Goal: Task Accomplishment & Management: Complete application form

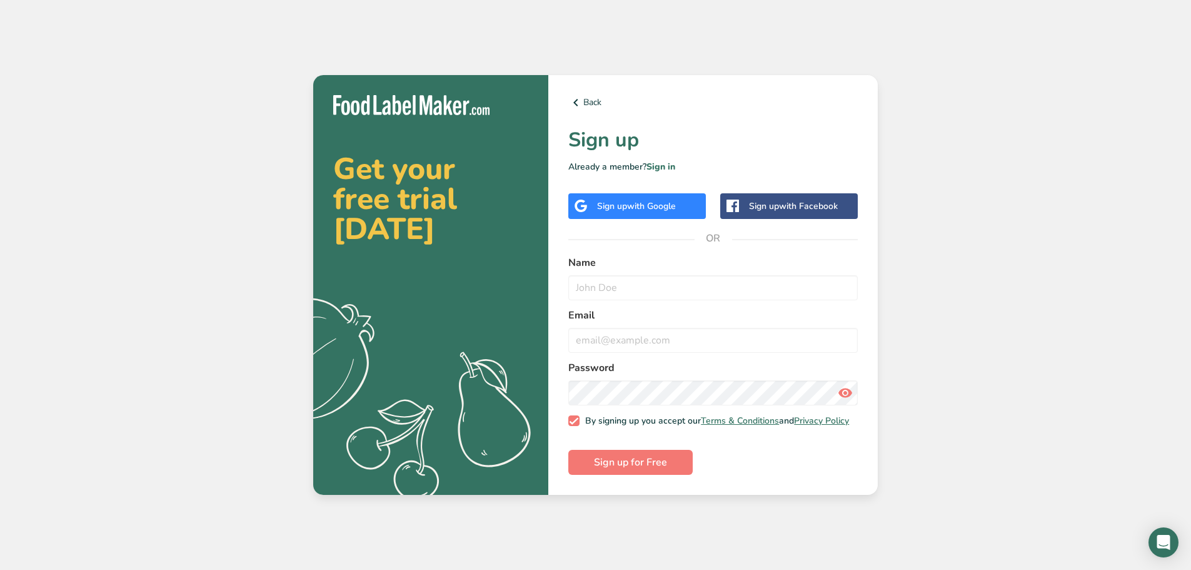
click at [666, 203] on span "with Google" at bounding box center [651, 206] width 49 height 12
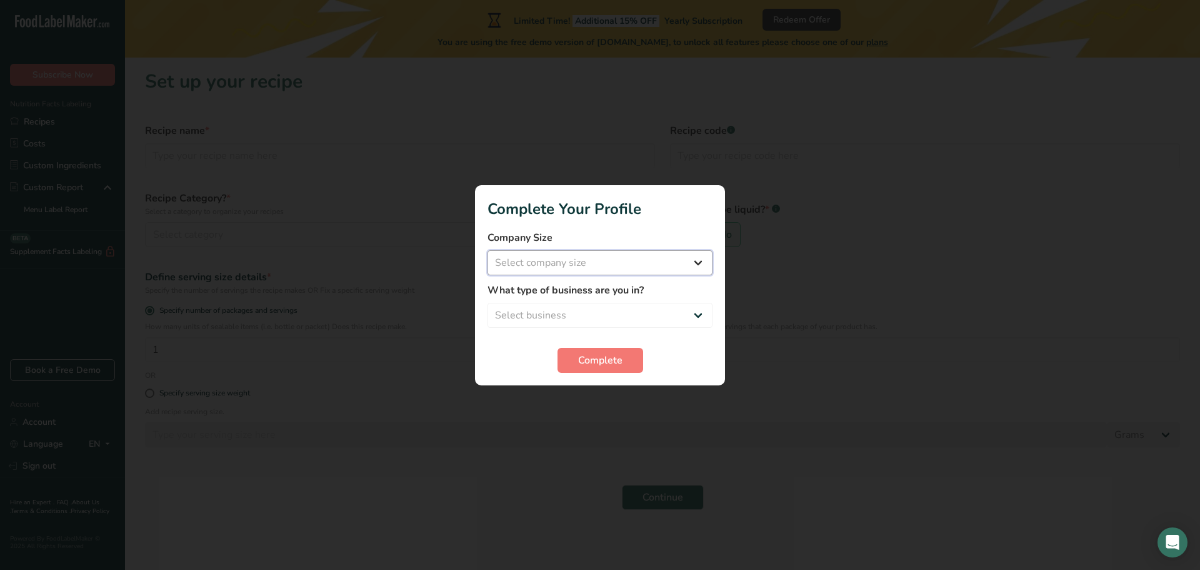
click at [596, 253] on select "Select company size Fewer than 10 Employees 10 to 50 Employees 51 to 500 Employ…" at bounding box center [600, 262] width 225 height 25
select select "1"
click at [488, 250] on select "Select company size Fewer than 10 Employees 10 to 50 Employees 51 to 500 Employ…" at bounding box center [600, 262] width 225 height 25
click at [596, 318] on select "Select business Packaged Food Manufacturer Restaurant & Cafe Bakery Meal Plans …" at bounding box center [600, 315] width 225 height 25
select select "1"
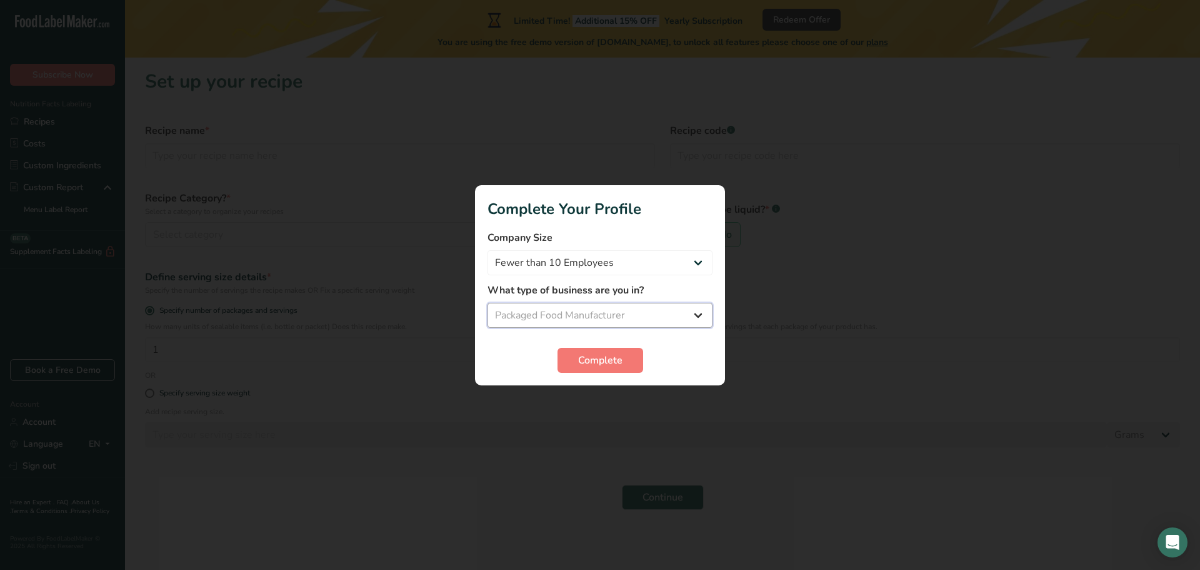
click at [488, 303] on select "Select business Packaged Food Manufacturer Restaurant & Cafe Bakery Meal Plans …" at bounding box center [600, 315] width 225 height 25
click at [595, 360] on span "Complete" at bounding box center [600, 360] width 44 height 15
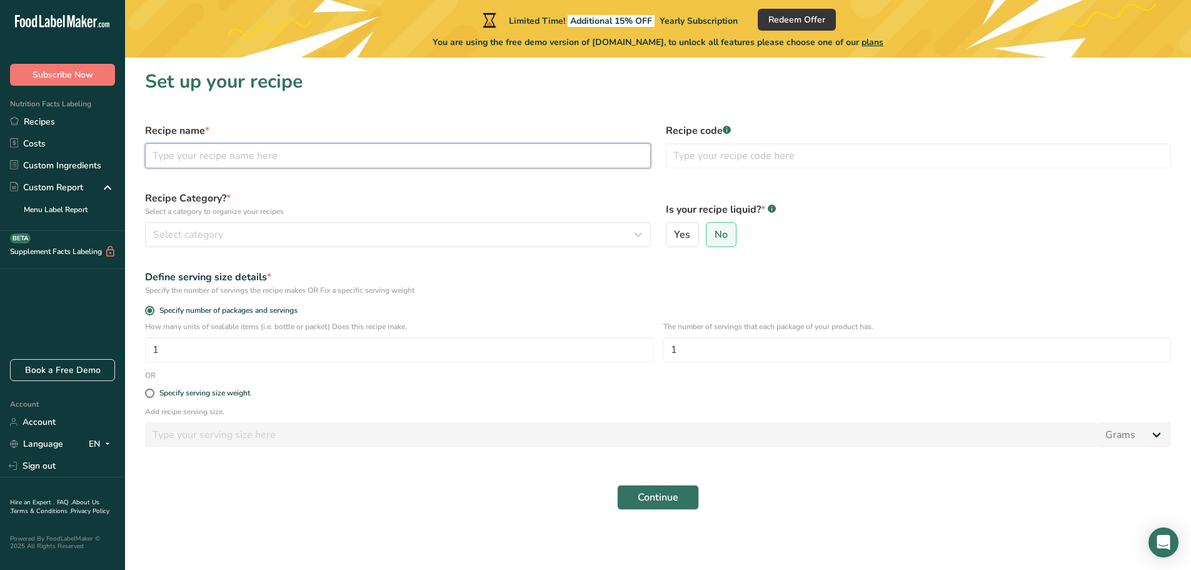
click at [226, 149] on input "text" at bounding box center [398, 155] width 506 height 25
type input "Blueberry-banana"
click at [233, 235] on div "Select category" at bounding box center [394, 234] width 482 height 15
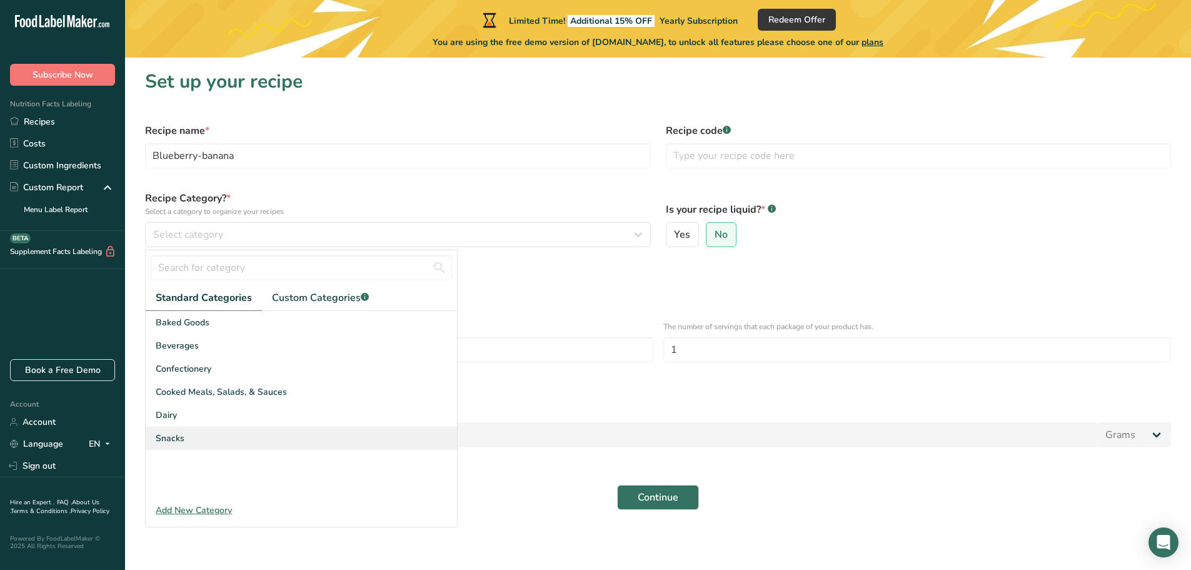
click at [210, 435] on div "Snacks" at bounding box center [301, 437] width 311 height 23
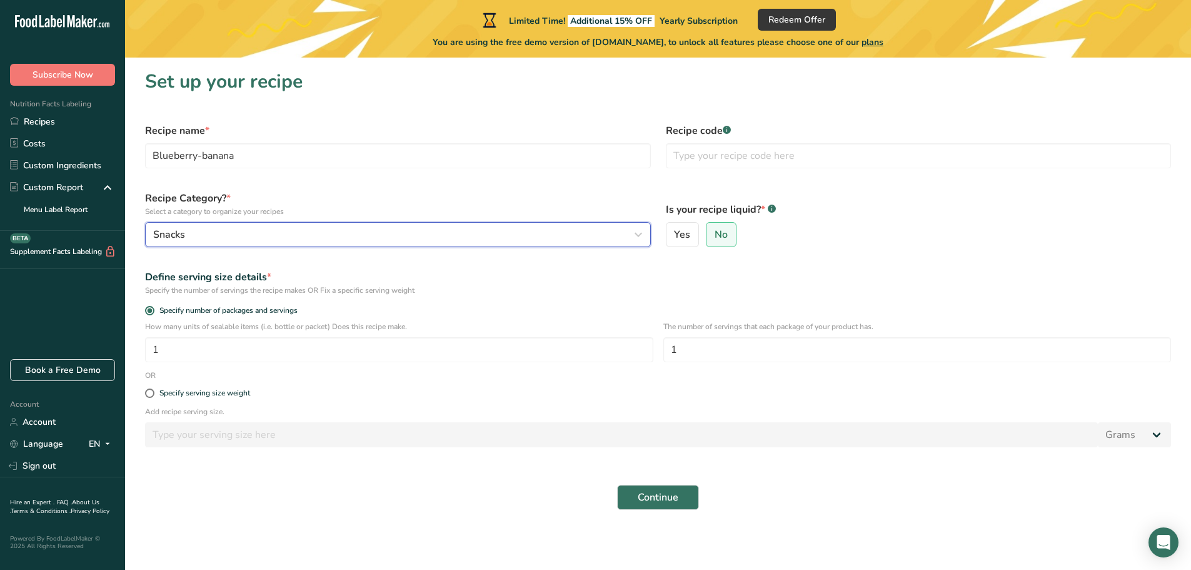
click at [213, 233] on div "Snacks" at bounding box center [394, 234] width 482 height 15
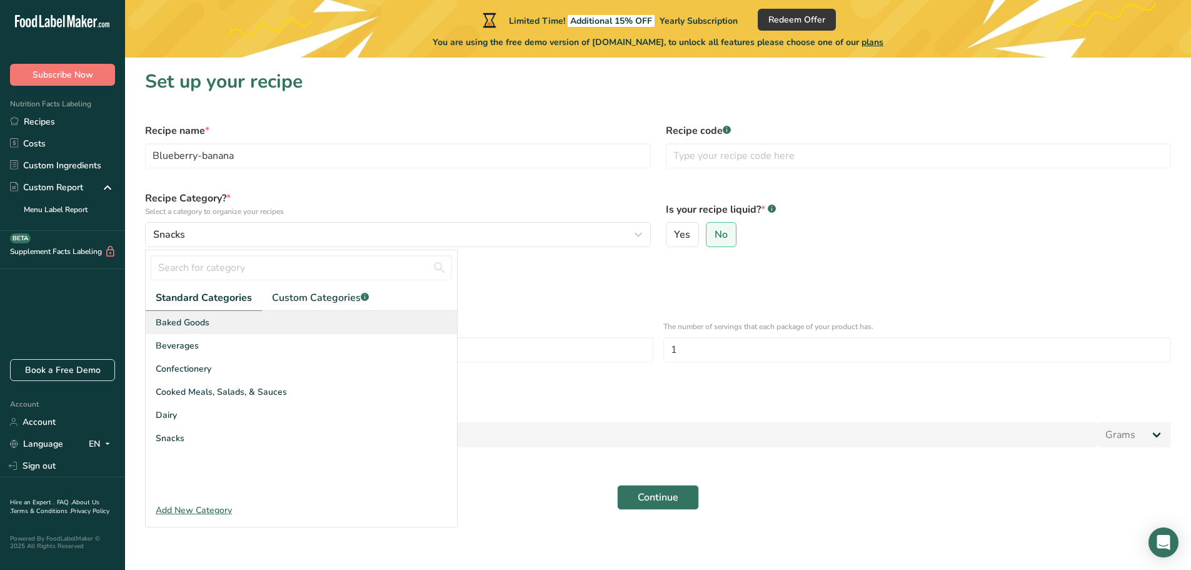
click at [193, 319] on span "Baked Goods" at bounding box center [183, 322] width 54 height 13
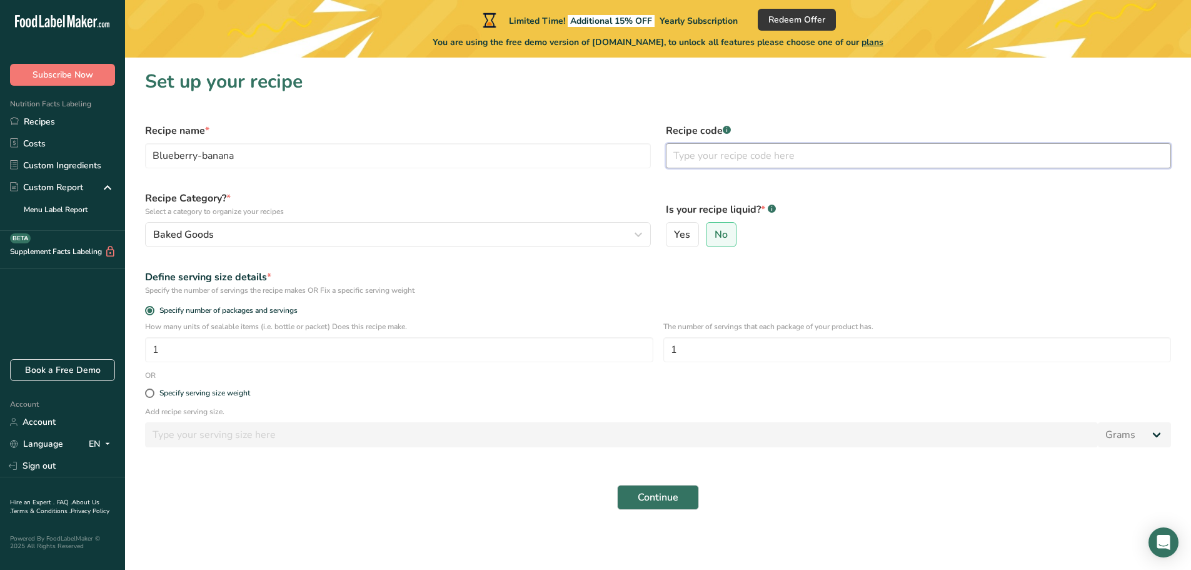
click at [761, 151] on input "text" at bounding box center [919, 155] width 506 height 25
click at [222, 356] on input "1" at bounding box center [399, 349] width 508 height 25
click at [257, 350] on input "1" at bounding box center [399, 349] width 508 height 25
drag, startPoint x: 213, startPoint y: 350, endPoint x: 143, endPoint y: 353, distance: 69.5
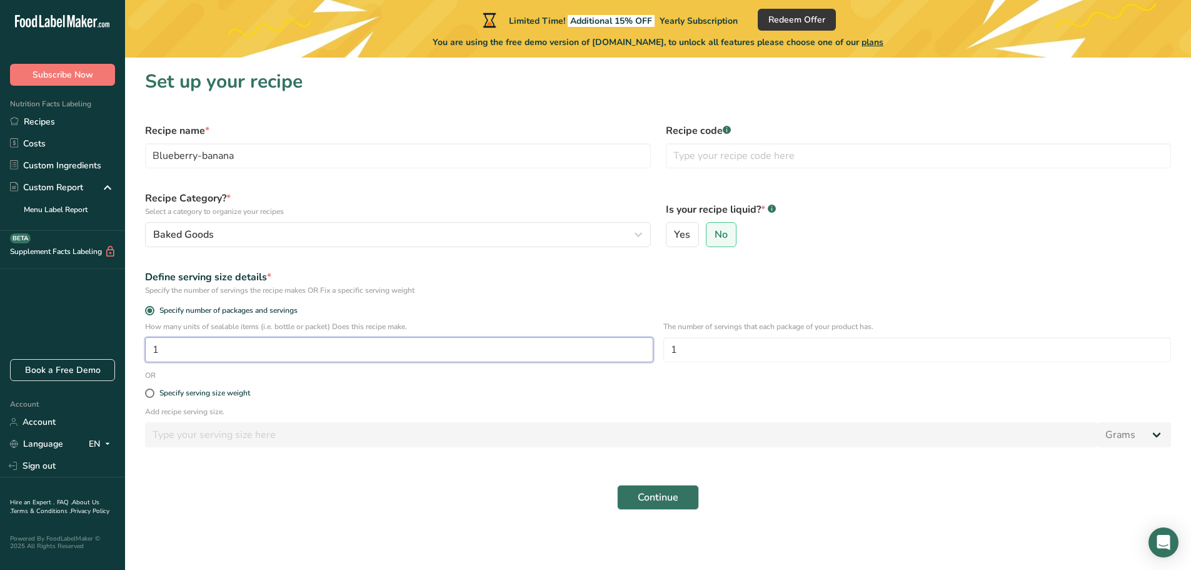
click at [144, 353] on div "How many units of sealable items (i.e. bottle or packet) Does this recipe make.…" at bounding box center [658, 345] width 1041 height 49
type input "10"
click at [631, 491] on button "Continue" at bounding box center [658, 497] width 82 height 25
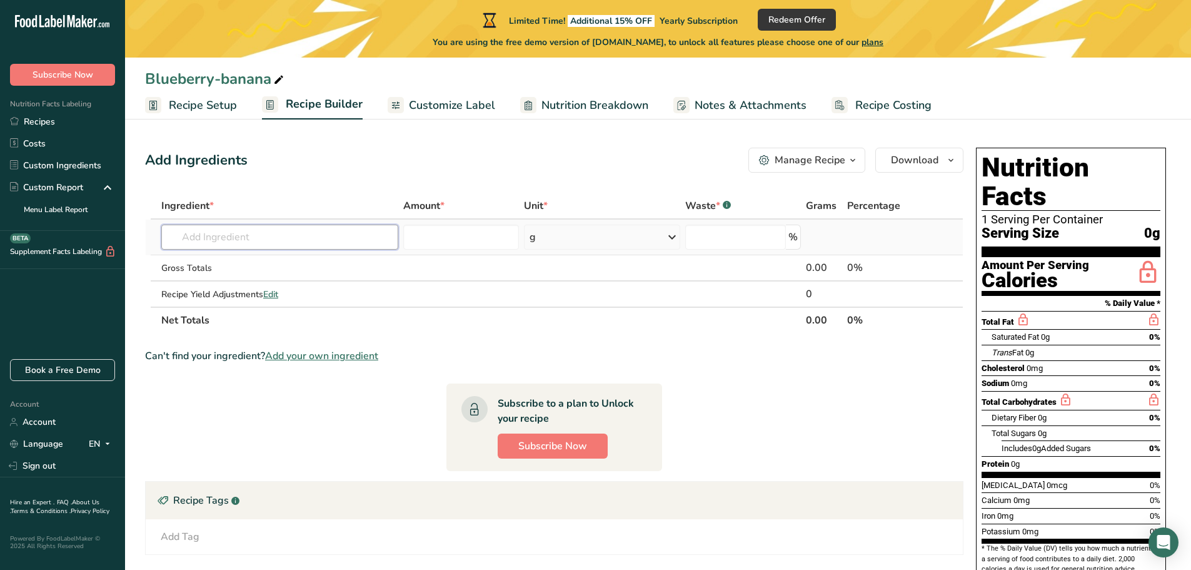
click at [243, 230] on input "text" at bounding box center [279, 236] width 237 height 25
